Goal: Task Accomplishment & Management: Manage account settings

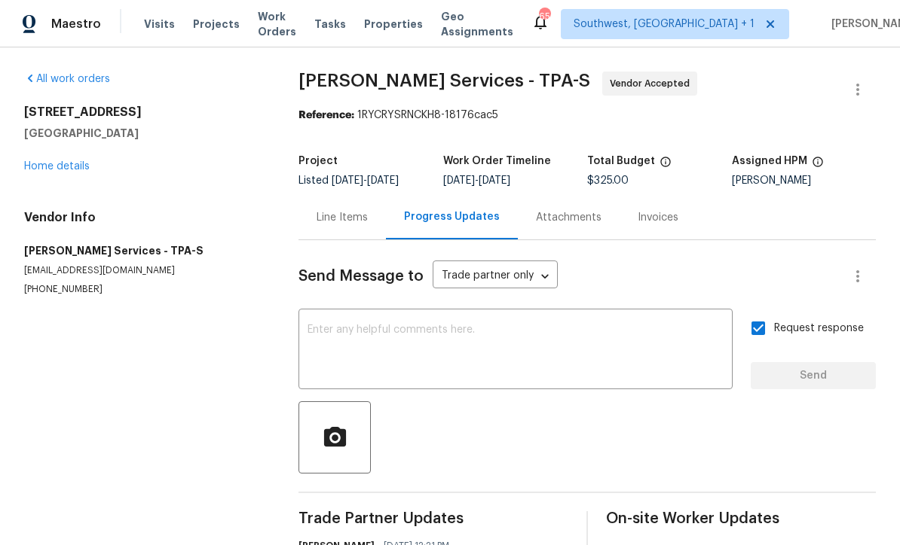
click at [154, 22] on span "Visits" at bounding box center [159, 24] width 31 height 15
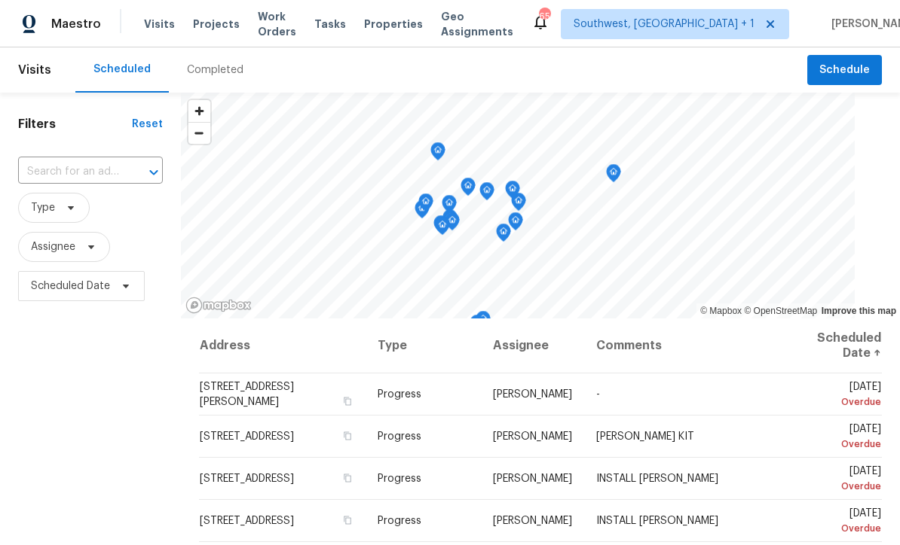
click at [39, 172] on input "text" at bounding box center [69, 171] width 102 height 23
type input "1019 dee"
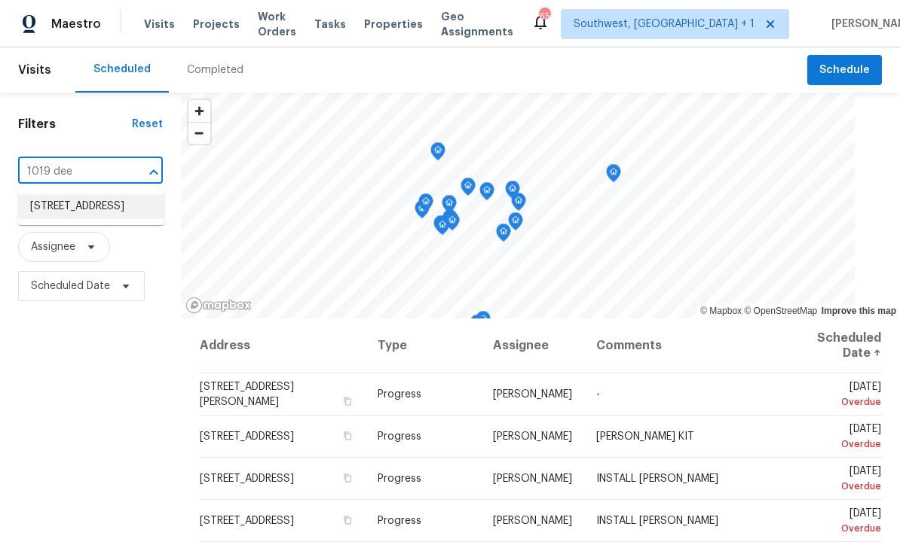
click at [85, 214] on li "[STREET_ADDRESS]" at bounding box center [91, 206] width 146 height 25
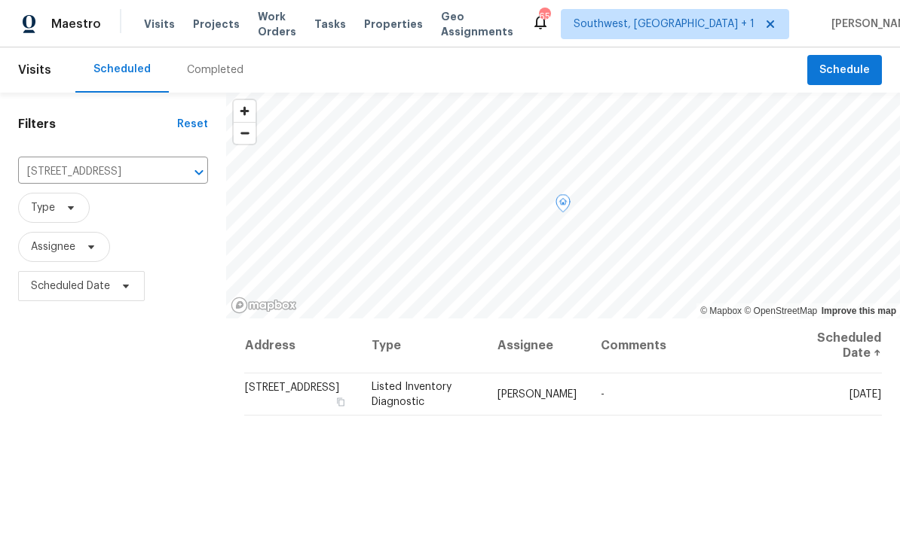
click at [0, 0] on icon at bounding box center [0, 0] width 0 height 0
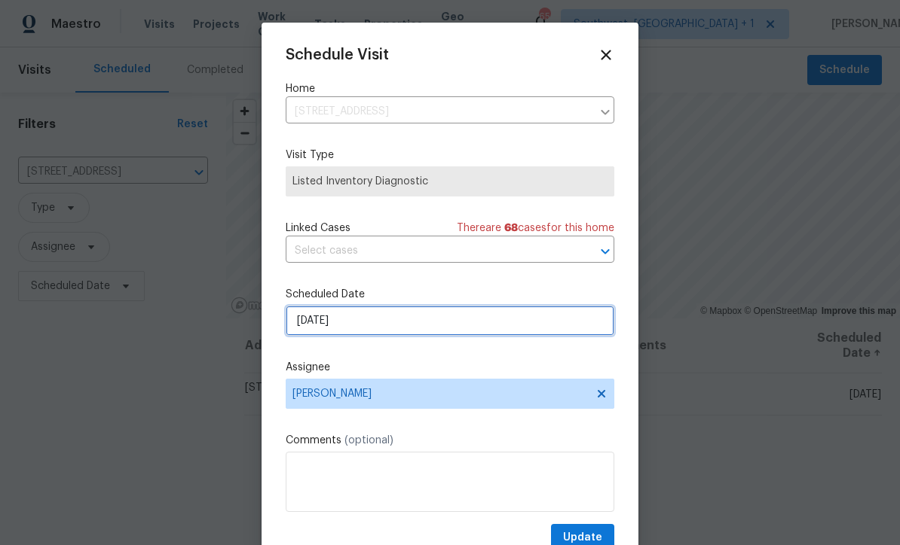
click at [423, 328] on input "[DATE]" at bounding box center [450, 321] width 328 height 30
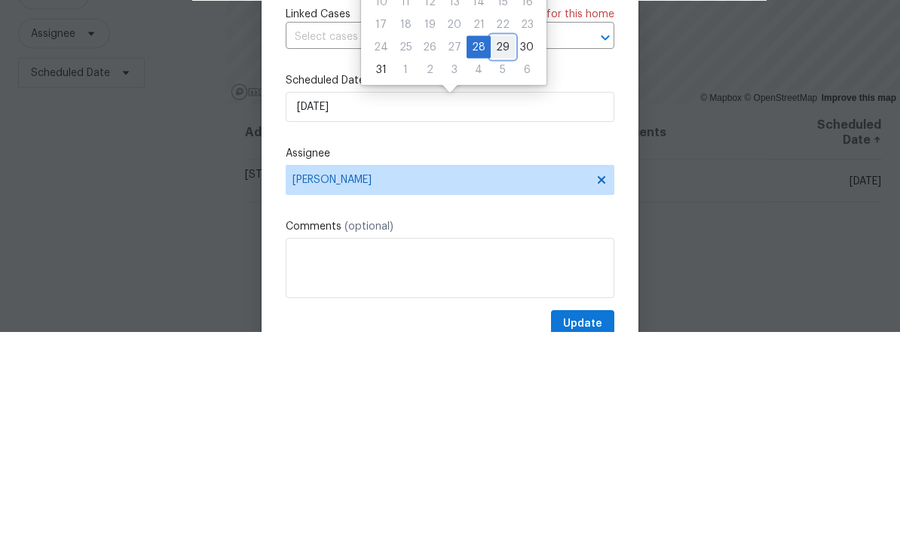
click at [504, 250] on div "29" at bounding box center [502, 260] width 24 height 21
type input "[DATE]"
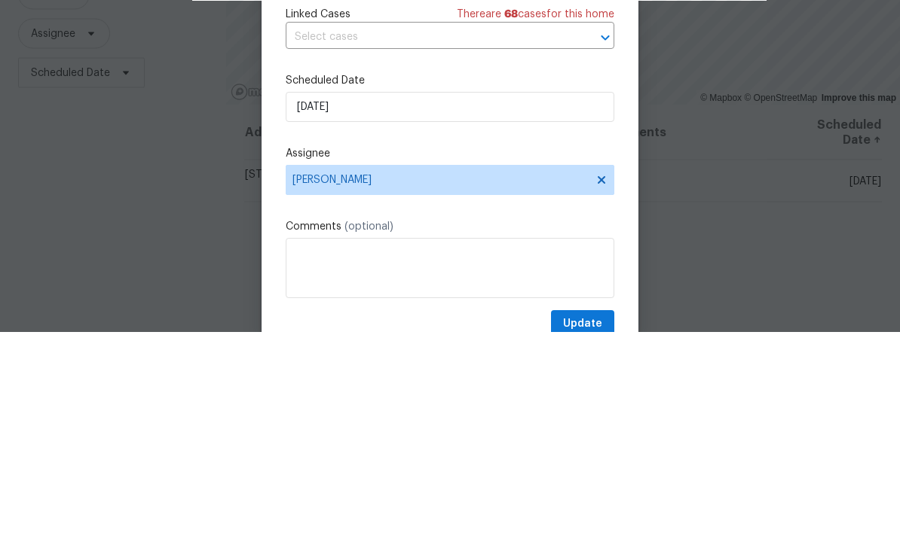
scroll to position [50, 0]
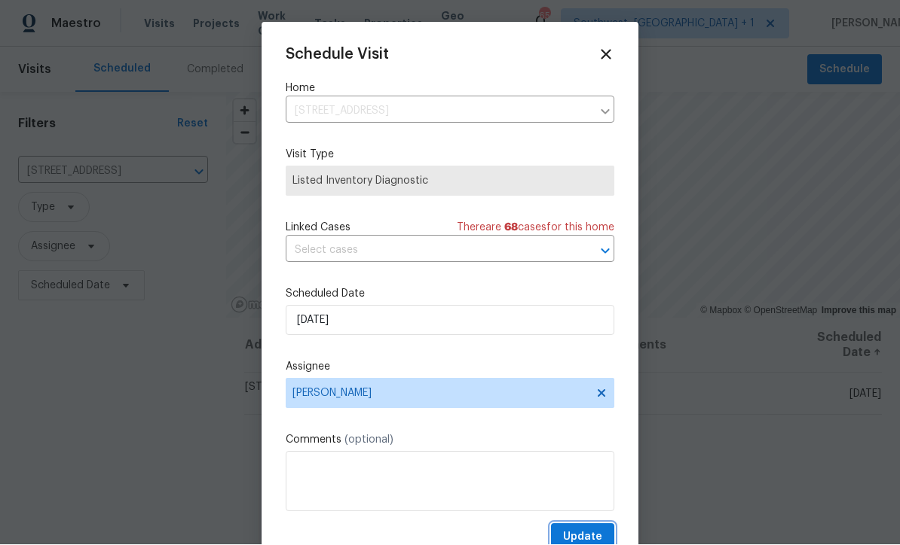
click at [603, 536] on button "Update" at bounding box center [582, 538] width 63 height 28
